Goal: Task Accomplishment & Management: Manage account settings

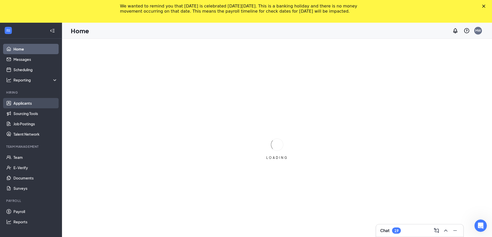
click at [25, 82] on ul "Home Messages Scheduling Reporting Hiring Applicants Sourcing Tools Job Posting…" at bounding box center [31, 141] width 62 height 205
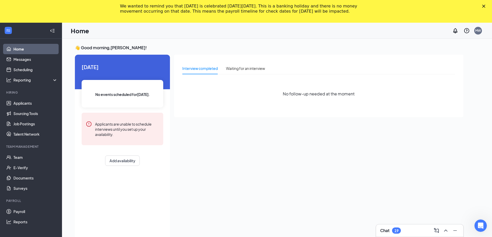
click at [485, 5] on icon "Close" at bounding box center [483, 6] width 3 height 3
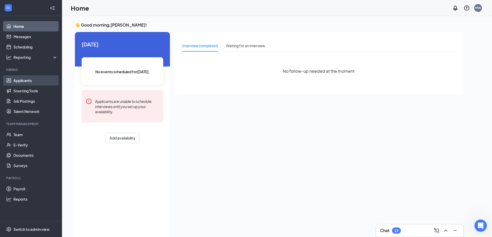
click at [27, 79] on link "Applicants" at bounding box center [35, 80] width 44 height 10
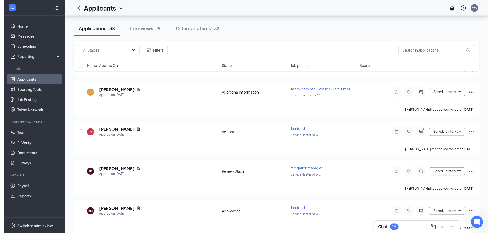
scroll to position [181, 0]
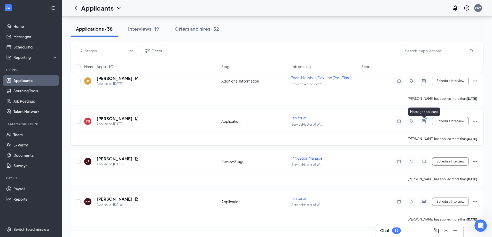
click at [428, 120] on icon "PrimaryDot" at bounding box center [427, 119] width 6 height 4
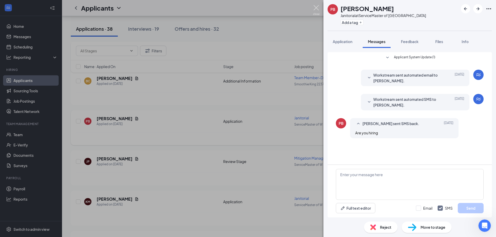
click at [316, 9] on img at bounding box center [316, 10] width 6 height 10
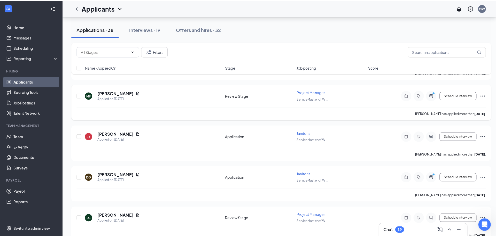
scroll to position [955, 0]
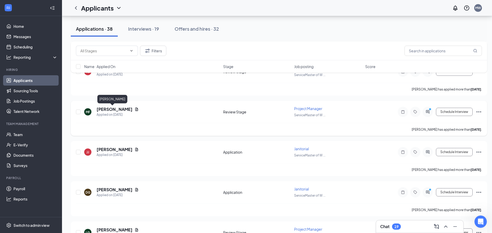
click at [113, 110] on h5 "[PERSON_NAME]" at bounding box center [115, 110] width 36 height 6
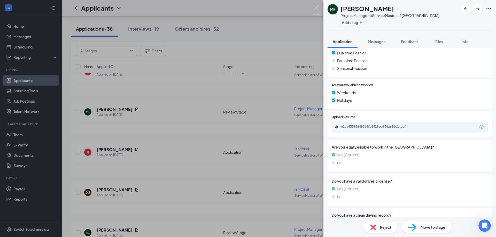
scroll to position [129, 0]
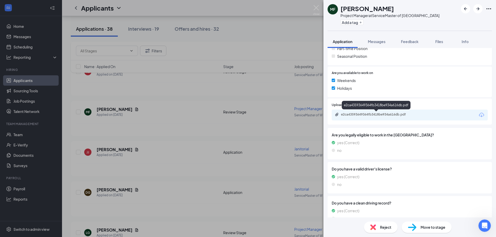
click at [378, 115] on div "e2ca43593649364fb3418be934a616db.pdf" at bounding box center [377, 115] width 72 height 4
click at [365, 114] on div "e2ca43593649364fb3418be934a616db.pdf" at bounding box center [377, 115] width 72 height 4
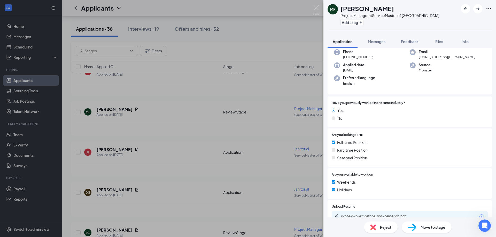
scroll to position [26, 0]
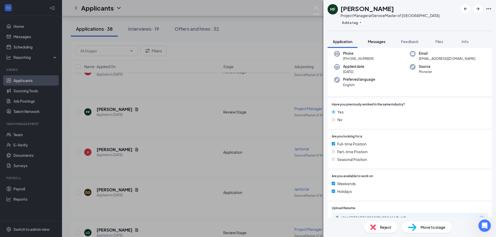
click at [377, 43] on span "Messages" at bounding box center [377, 41] width 18 height 5
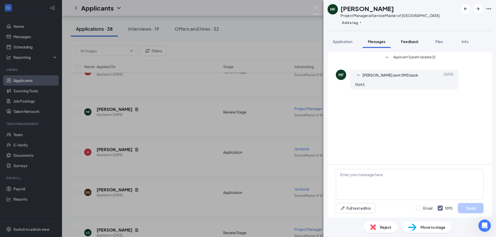
click at [405, 37] on button "Feedback" at bounding box center [410, 41] width 28 height 13
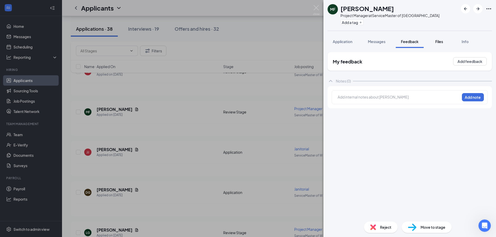
click at [442, 40] on span "Files" at bounding box center [439, 41] width 8 height 5
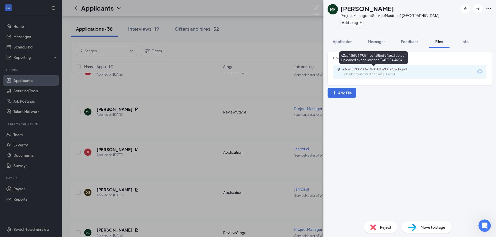
click at [407, 70] on div "e2ca43593649364fb3418be934a616db.pdf" at bounding box center [378, 69] width 72 height 4
